Goal: Information Seeking & Learning: Learn about a topic

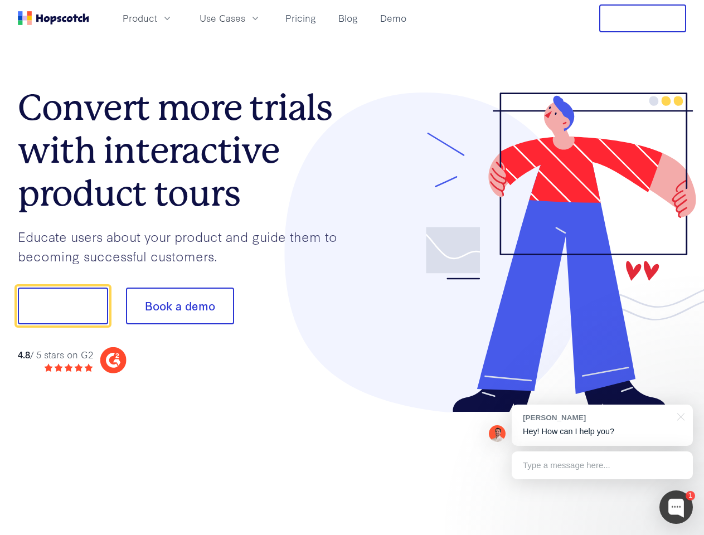
click at [352, 268] on div at bounding box center [519, 253] width 334 height 321
click at [157, 18] on span "Product" at bounding box center [140, 18] width 35 height 14
click at [245, 18] on span "Use Cases" at bounding box center [223, 18] width 46 height 14
click at [643, 18] on button "Free Trial" at bounding box center [642, 18] width 87 height 28
click at [62, 306] on button "Show me!" at bounding box center [63, 306] width 90 height 37
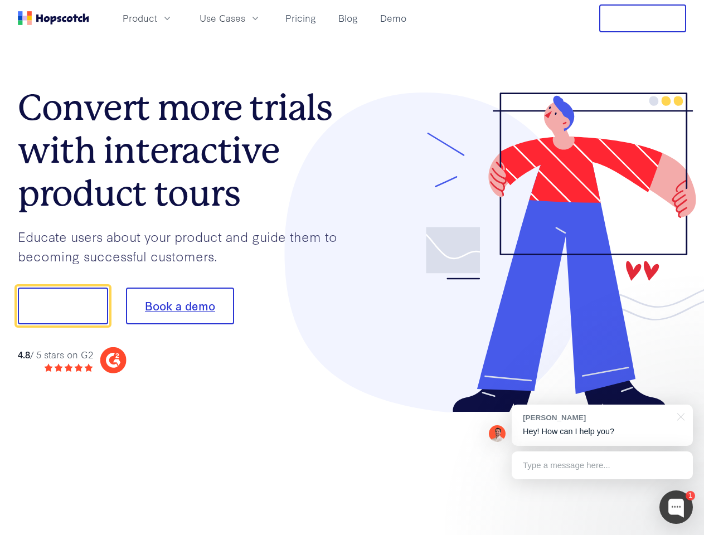
click at [180, 306] on button "Book a demo" at bounding box center [180, 306] width 108 height 37
click at [676, 507] on div at bounding box center [676, 507] width 33 height 33
click at [602, 425] on div "[PERSON_NAME] Hey! How can I help you?" at bounding box center [602, 425] width 181 height 41
click at [679, 416] on div at bounding box center [588, 305] width 209 height 372
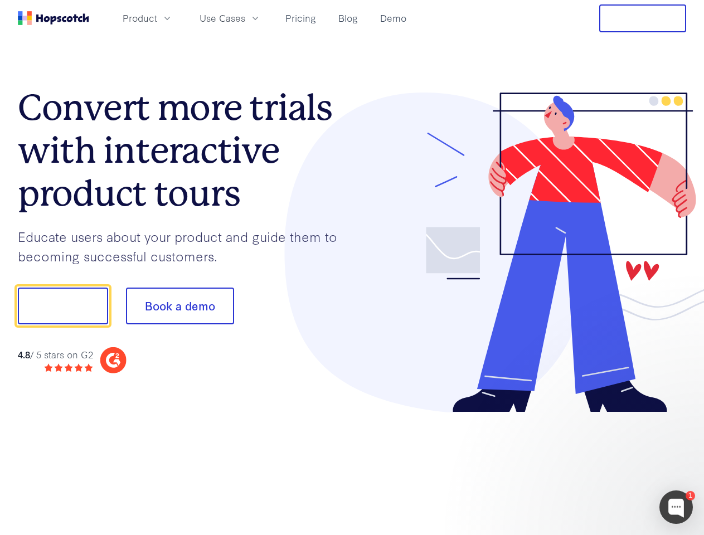
click at [602, 466] on div at bounding box center [588, 379] width 209 height 222
